Goal: Task Accomplishment & Management: Manage account settings

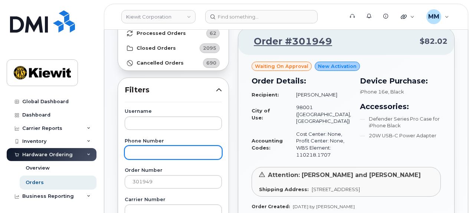
scroll to position [74, 0]
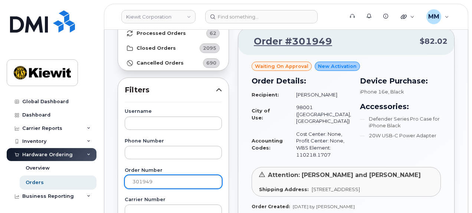
click at [168, 182] on input "301949" at bounding box center [173, 181] width 97 height 13
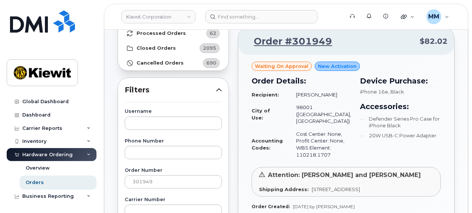
drag, startPoint x: 156, startPoint y: 181, endPoint x: 120, endPoint y: 180, distance: 36.0
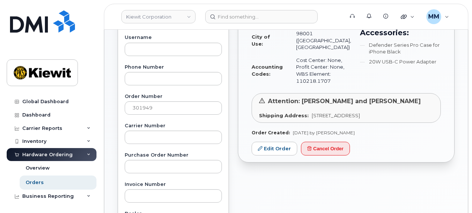
scroll to position [149, 0]
click at [276, 155] on link "Edit Order" at bounding box center [275, 148] width 46 height 14
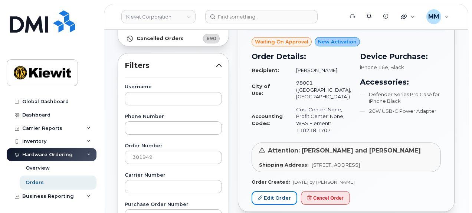
scroll to position [37, 0]
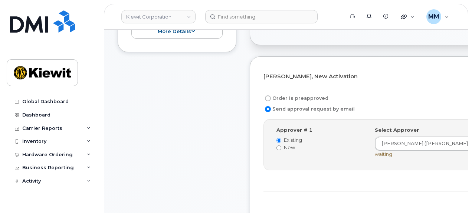
scroll to position [260, 0]
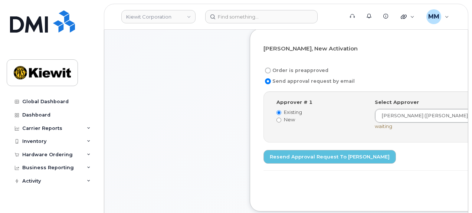
scroll to position [297, 0]
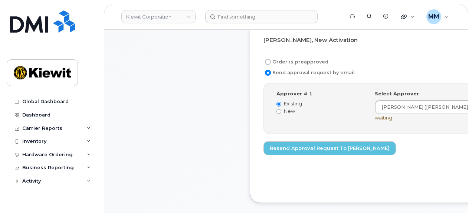
drag, startPoint x: 390, startPoint y: 177, endPoint x: 255, endPoint y: 208, distance: 138.4
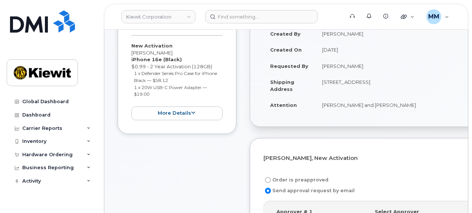
scroll to position [111, 0]
